Goal: Task Accomplishment & Management: Complete application form

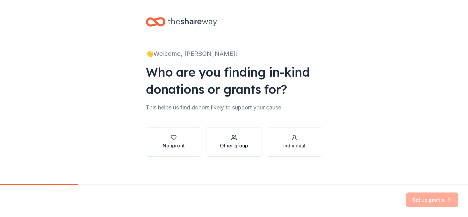
click at [245, 139] on div "button" at bounding box center [234, 137] width 28 height 6
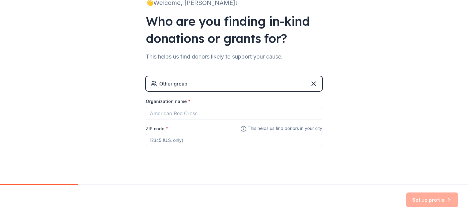
scroll to position [55, 0]
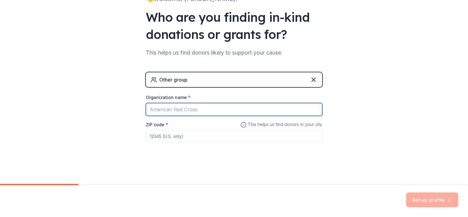
click at [210, 110] on input "Organization name *" at bounding box center [234, 109] width 176 height 13
type input "Kappa Delta Pi- Beta Tau Chapter #67"
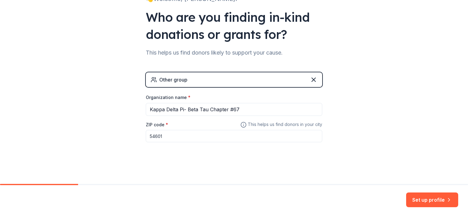
type input "54601"
click at [428, 199] on button "Set up profile" at bounding box center [432, 199] width 52 height 15
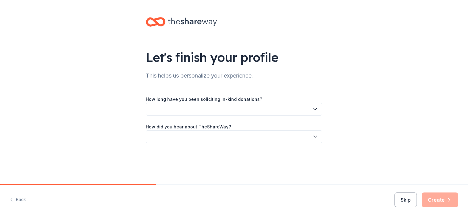
click at [169, 105] on button "button" at bounding box center [234, 108] width 176 height 13
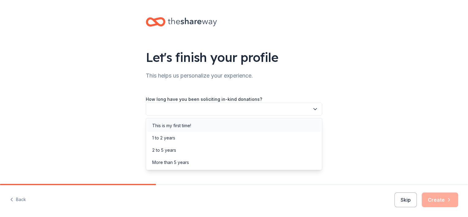
click at [173, 125] on div "This is my first time!" at bounding box center [171, 125] width 39 height 7
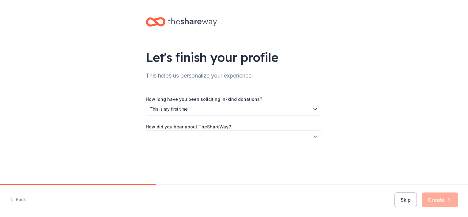
click at [177, 138] on button "button" at bounding box center [234, 136] width 176 height 13
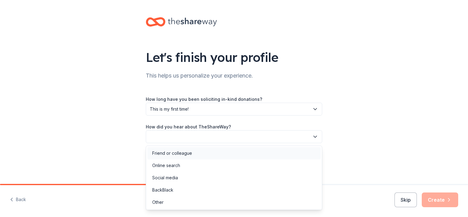
click at [181, 155] on div "Friend or colleague" at bounding box center [172, 152] width 40 height 7
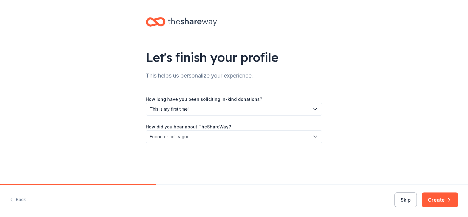
click at [206, 136] on span "Friend or colleague" at bounding box center [230, 136] width 160 height 7
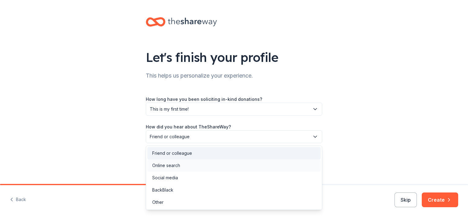
click at [201, 166] on div "Online search" at bounding box center [233, 165] width 173 height 12
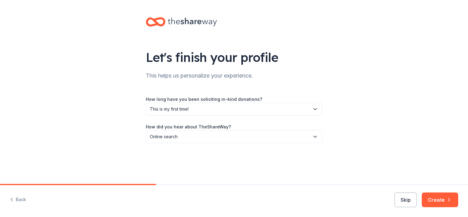
click at [307, 132] on button "Online search" at bounding box center [234, 136] width 176 height 13
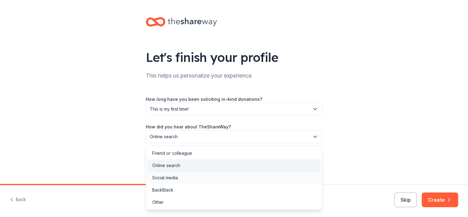
click at [267, 175] on div "Social media" at bounding box center [233, 177] width 173 height 12
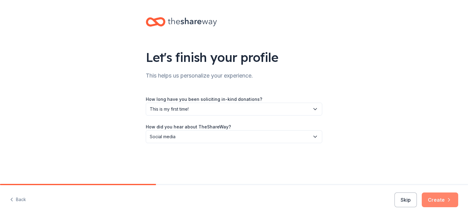
click at [432, 202] on button "Create" at bounding box center [439, 199] width 36 height 15
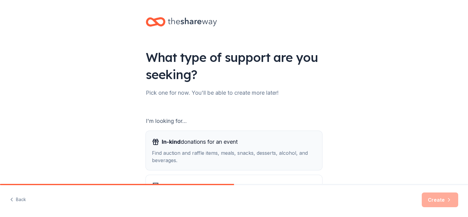
scroll to position [63, 0]
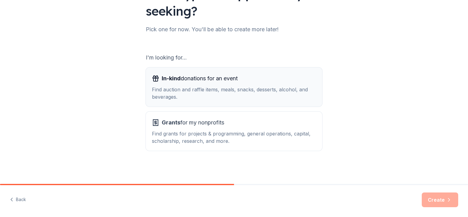
click at [279, 96] on div "Find auction and raffle items, meals, snacks, desserts, alcohol, and beverages." at bounding box center [234, 93] width 164 height 15
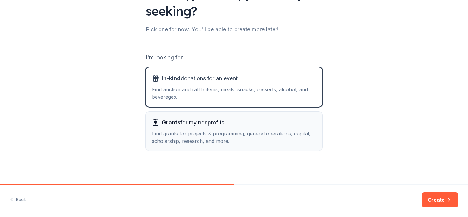
click at [285, 132] on div "Find grants for projects & programming, general operations, capital, scholarshi…" at bounding box center [234, 137] width 164 height 15
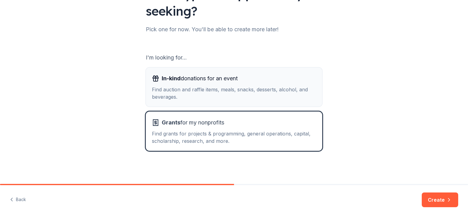
click at [281, 101] on button "In-kind donations for an event Find auction and raffle items, meals, snacks, de…" at bounding box center [234, 86] width 176 height 39
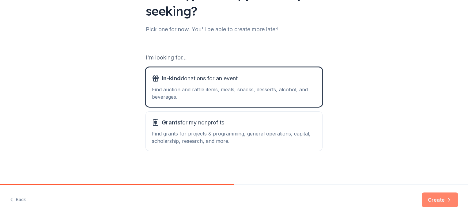
click at [430, 199] on button "Create" at bounding box center [439, 199] width 36 height 15
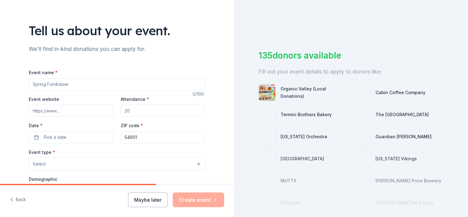
scroll to position [29, 0]
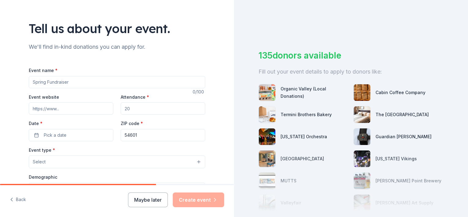
click at [117, 79] on input "Event name *" at bounding box center [117, 82] width 176 height 12
type input "Student Teacher Social"
drag, startPoint x: 137, startPoint y: 110, endPoint x: 119, endPoint y: 110, distance: 18.1
click at [121, 110] on input "Attendance *" at bounding box center [163, 108] width 84 height 12
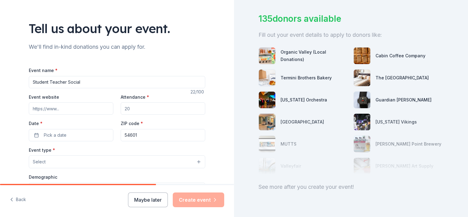
scroll to position [69, 0]
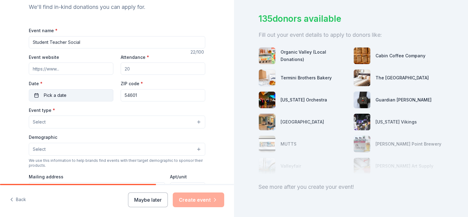
click at [91, 95] on button "Pick a date" at bounding box center [71, 95] width 84 height 12
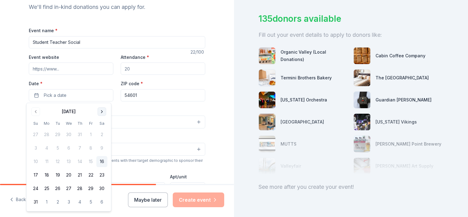
click at [101, 111] on button "Go to next month" at bounding box center [102, 111] width 9 height 9
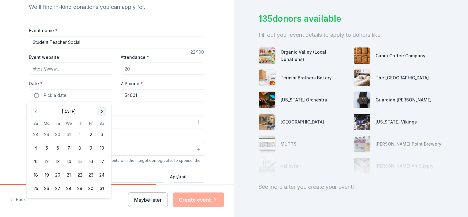
click at [101, 111] on button "Go to next month" at bounding box center [102, 111] width 9 height 9
click at [33, 144] on button "3" at bounding box center [35, 147] width 11 height 11
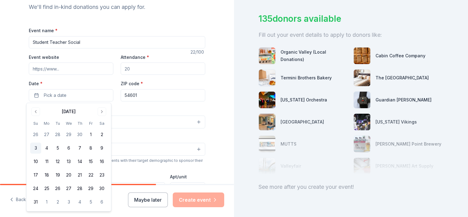
scroll to position [0, 0]
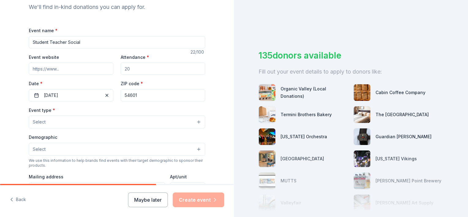
drag, startPoint x: 136, startPoint y: 71, endPoint x: 114, endPoint y: 68, distance: 22.3
click at [114, 68] on div "Event website Attendance * Date * 05/03/2026 ZIP code * 54601" at bounding box center [117, 77] width 176 height 48
type input "1"
type input "75"
click at [110, 121] on button "Select" at bounding box center [117, 121] width 176 height 13
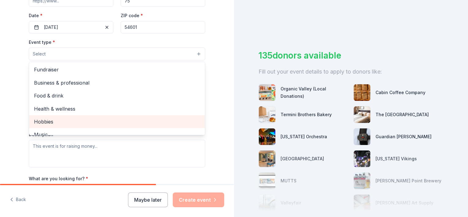
click at [110, 121] on span "Hobbies" at bounding box center [117, 121] width 166 height 8
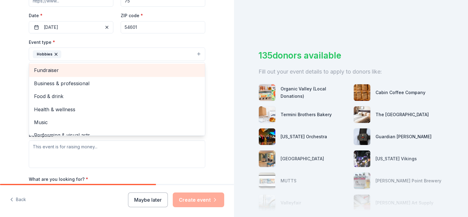
click at [85, 69] on span "Fundraiser" at bounding box center [117, 70] width 166 height 8
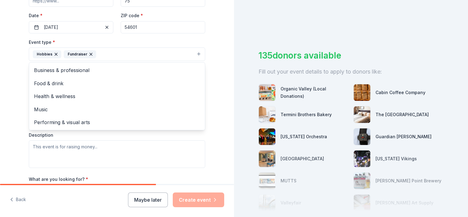
click at [54, 53] on icon "button" at bounding box center [56, 54] width 5 height 5
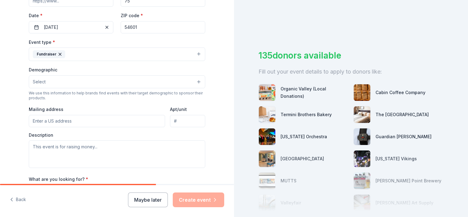
click at [196, 51] on button "Fundraiser" at bounding box center [117, 53] width 176 height 13
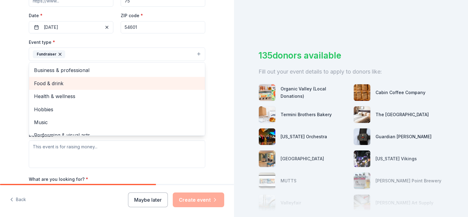
click at [83, 82] on span "Food & drink" at bounding box center [117, 83] width 166 height 8
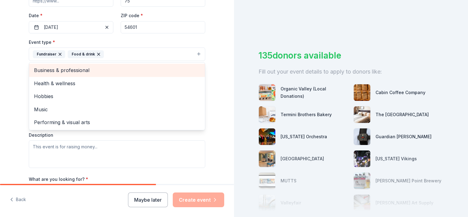
click at [106, 72] on span "Business & professional" at bounding box center [117, 70] width 166 height 8
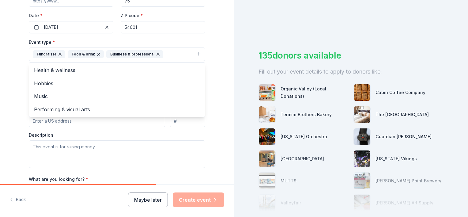
click at [14, 127] on div "Tell us about your event. We'll find in-kind donations you can apply for. Event…" at bounding box center [117, 68] width 234 height 408
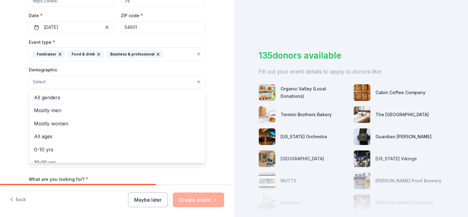
click at [94, 77] on button "Select" at bounding box center [117, 81] width 176 height 13
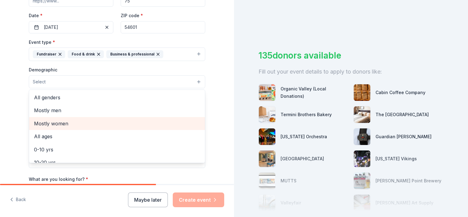
click at [102, 121] on span "Mostly women" at bounding box center [117, 123] width 166 height 8
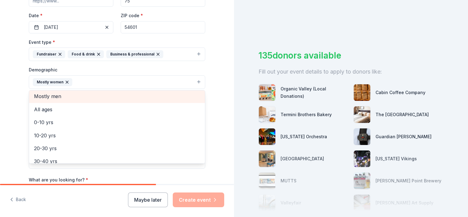
scroll to position [15, 0]
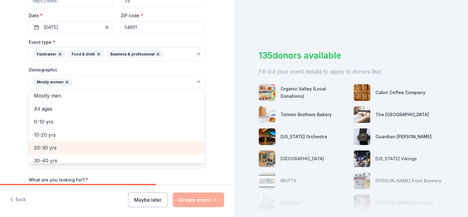
click at [95, 146] on span "20-30 yrs" at bounding box center [117, 147] width 166 height 8
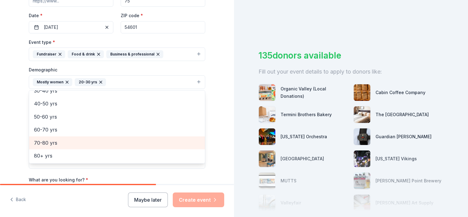
scroll to position [0, 0]
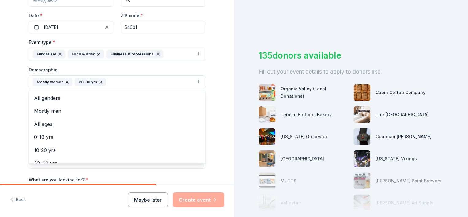
click at [16, 135] on div "Tell us about your event. We'll find in-kind donations you can apply for. Event…" at bounding box center [117, 68] width 234 height 408
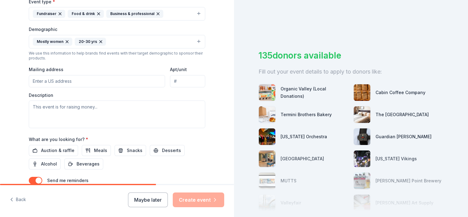
scroll to position [195, 0]
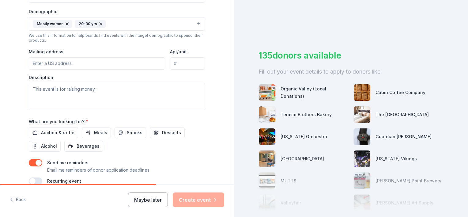
click at [87, 65] on input "Mailing address" at bounding box center [97, 63] width 136 height 12
click at [6, 81] on div "Tell us about your event. We'll find in-kind donations you can apply for. Event…" at bounding box center [117, 9] width 234 height 408
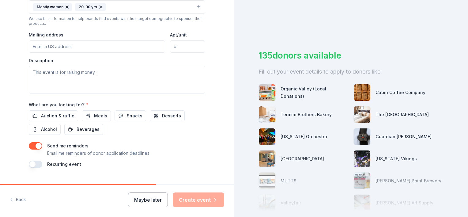
scroll to position [217, 0]
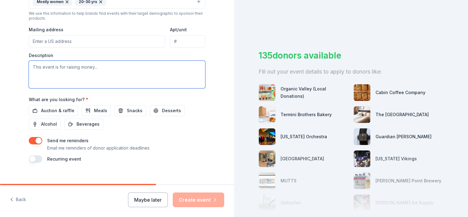
click at [79, 69] on textarea at bounding box center [117, 75] width 176 height 28
click at [79, 69] on textarea "This event is for current and upcoming student teachers from the University of …" at bounding box center [117, 75] width 176 height 28
click at [79, 73] on textarea "This event is for current and upcoming student teachers from the University of …" at bounding box center [117, 75] width 176 height 28
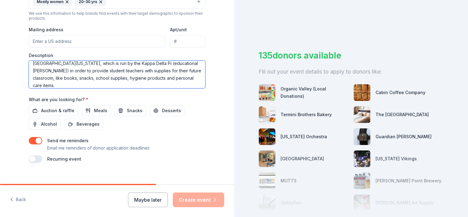
scroll to position [225, 0]
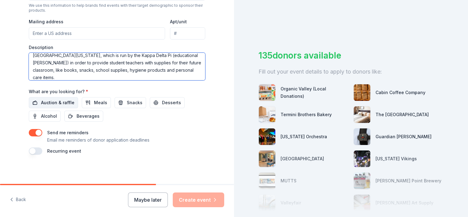
type textarea "This event is for current and upcoming student teachers from the University of …"
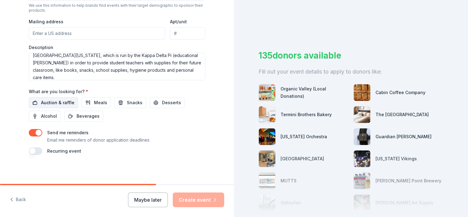
click at [65, 105] on span "Auction & raffle" at bounding box center [57, 102] width 33 height 7
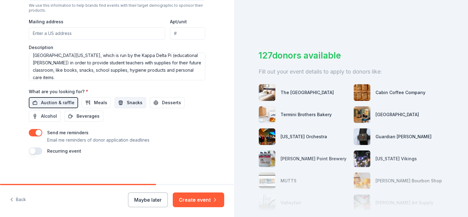
click at [129, 103] on span "Snacks" at bounding box center [135, 102] width 16 height 7
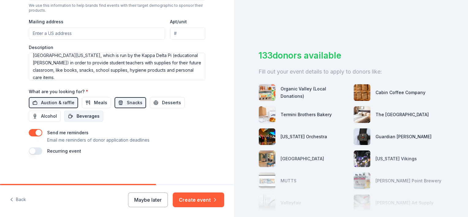
click at [86, 115] on span "Beverages" at bounding box center [87, 115] width 23 height 7
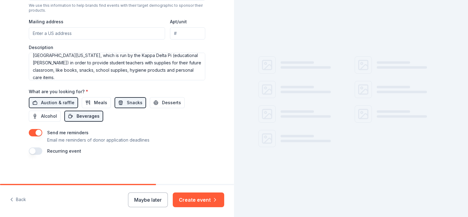
click at [86, 115] on span "Beverages" at bounding box center [87, 115] width 23 height 7
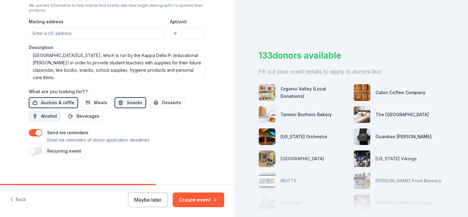
click at [45, 115] on span "Alcohol" at bounding box center [49, 115] width 16 height 7
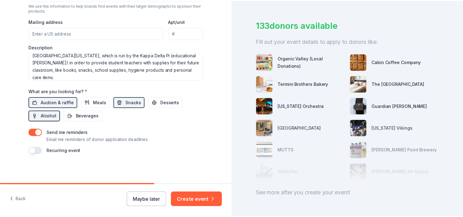
scroll to position [55, 0]
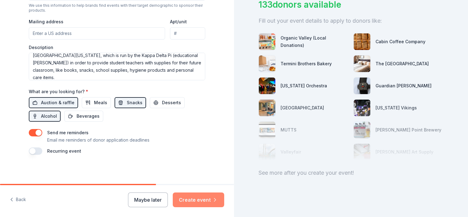
click at [214, 196] on button "Create event" at bounding box center [198, 199] width 51 height 15
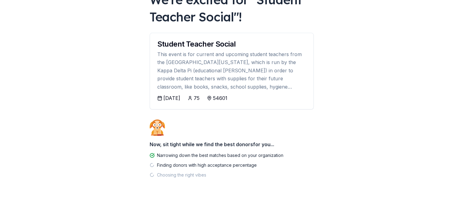
scroll to position [50, 0]
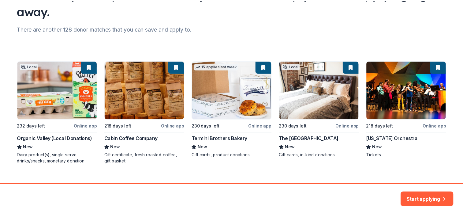
scroll to position [73, 0]
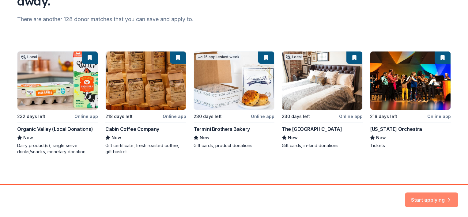
click at [438, 198] on button "Start applying" at bounding box center [430, 197] width 53 height 15
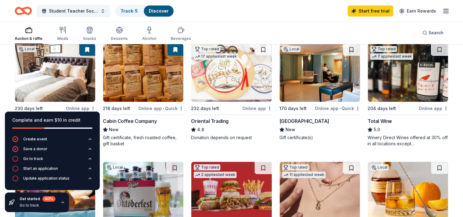
scroll to position [71, 0]
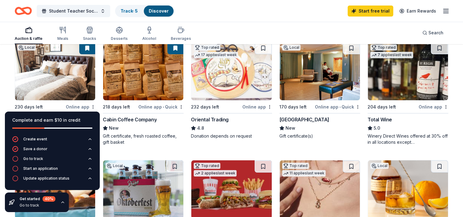
click at [63, 202] on icon "button" at bounding box center [62, 201] width 5 height 5
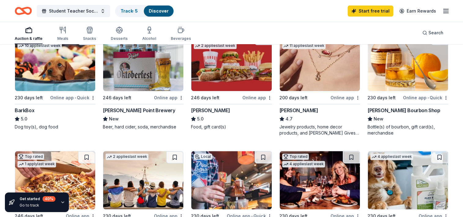
scroll to position [194, 0]
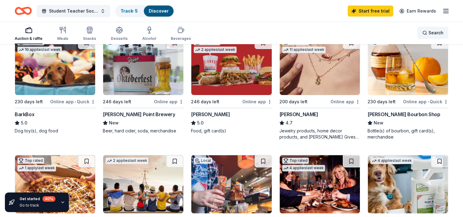
click at [426, 34] on div "Search" at bounding box center [432, 32] width 21 height 7
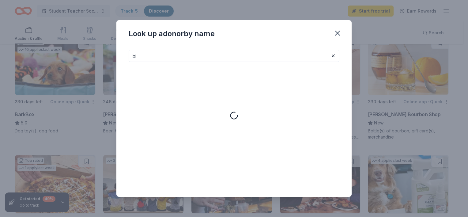
type input "b"
type input "s"
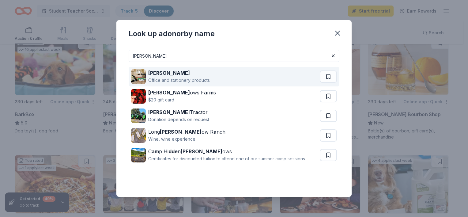
type input "mead"
click at [219, 77] on div "Mead Office and stationery products" at bounding box center [225, 77] width 188 height 20
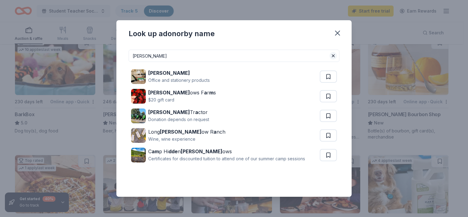
click at [332, 54] on button at bounding box center [332, 55] width 7 height 7
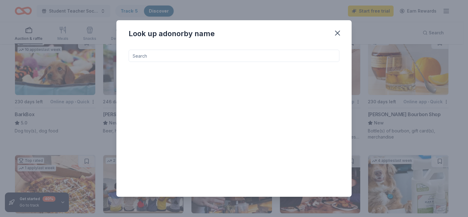
click at [245, 53] on input at bounding box center [234, 56] width 210 height 12
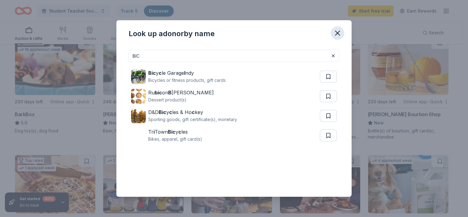
type input "BIC"
click at [336, 28] on button "button" at bounding box center [336, 32] width 13 height 13
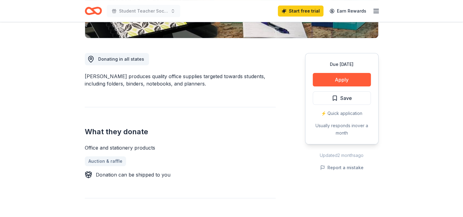
scroll to position [148, 0]
click at [345, 75] on button "Apply" at bounding box center [342, 79] width 58 height 13
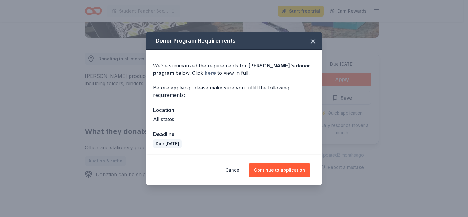
click at [204, 73] on link "here" at bounding box center [209, 72] width 11 height 7
click at [309, 43] on icon "button" at bounding box center [312, 41] width 9 height 9
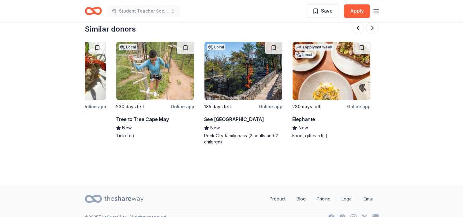
scroll to position [0, 578]
